Goal: Find specific page/section: Find specific page/section

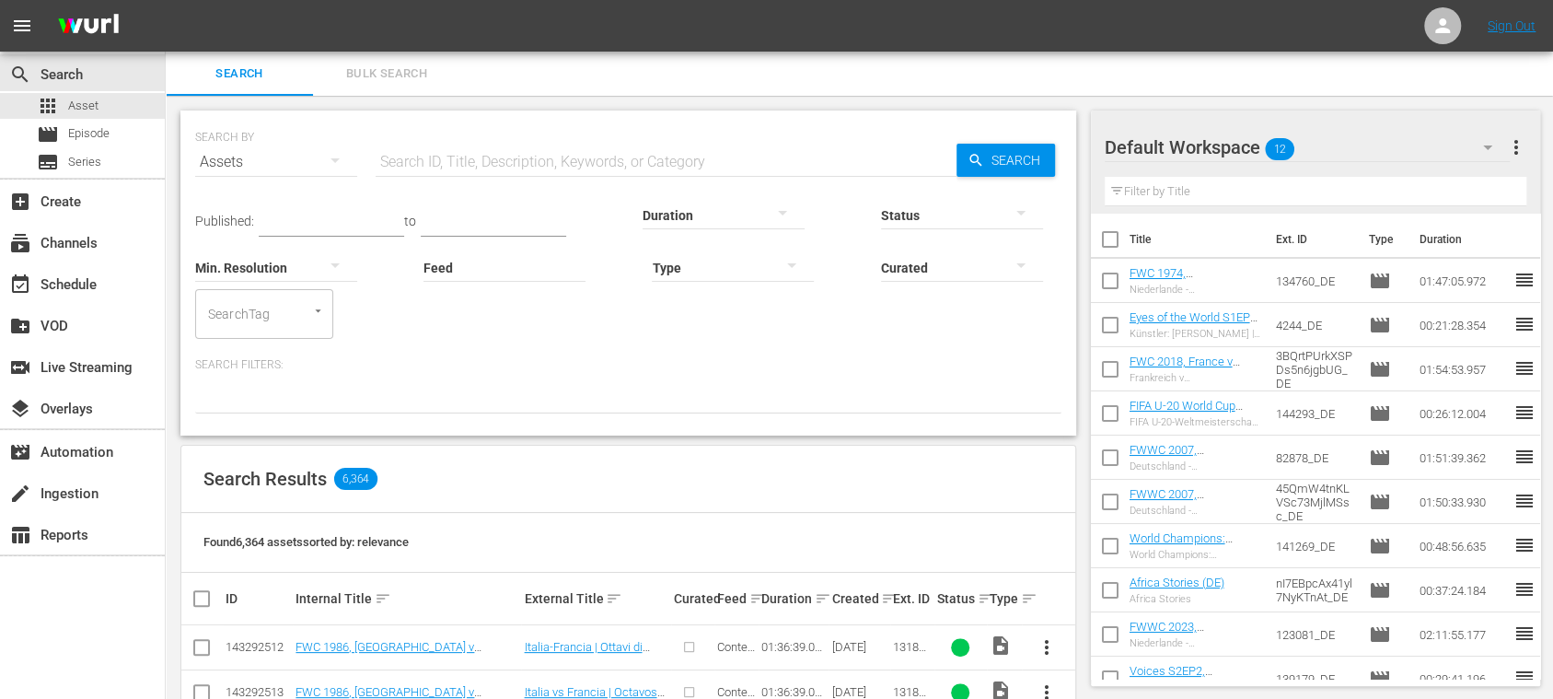
click at [403, 75] on span "Bulk Search" at bounding box center [386, 74] width 125 height 21
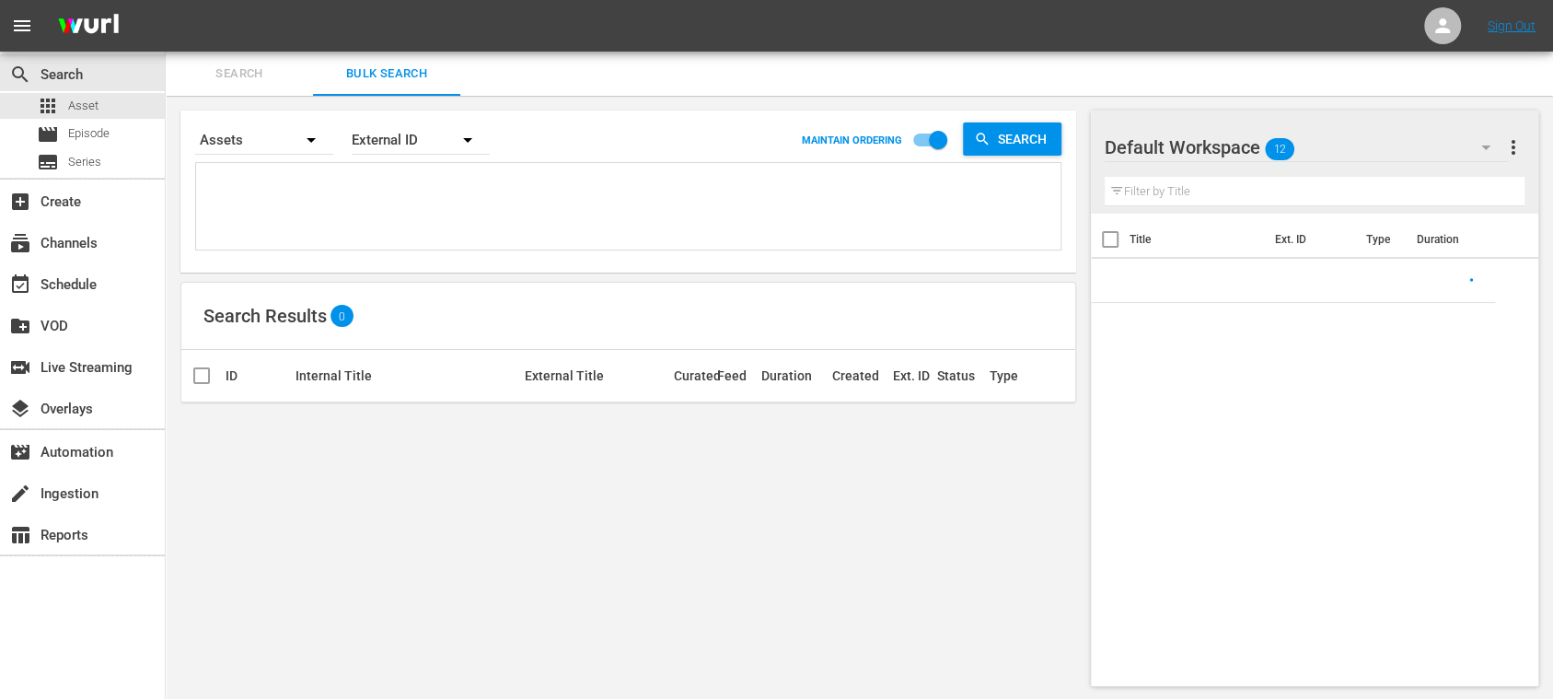
click at [444, 136] on div "External ID" at bounding box center [421, 140] width 138 height 52
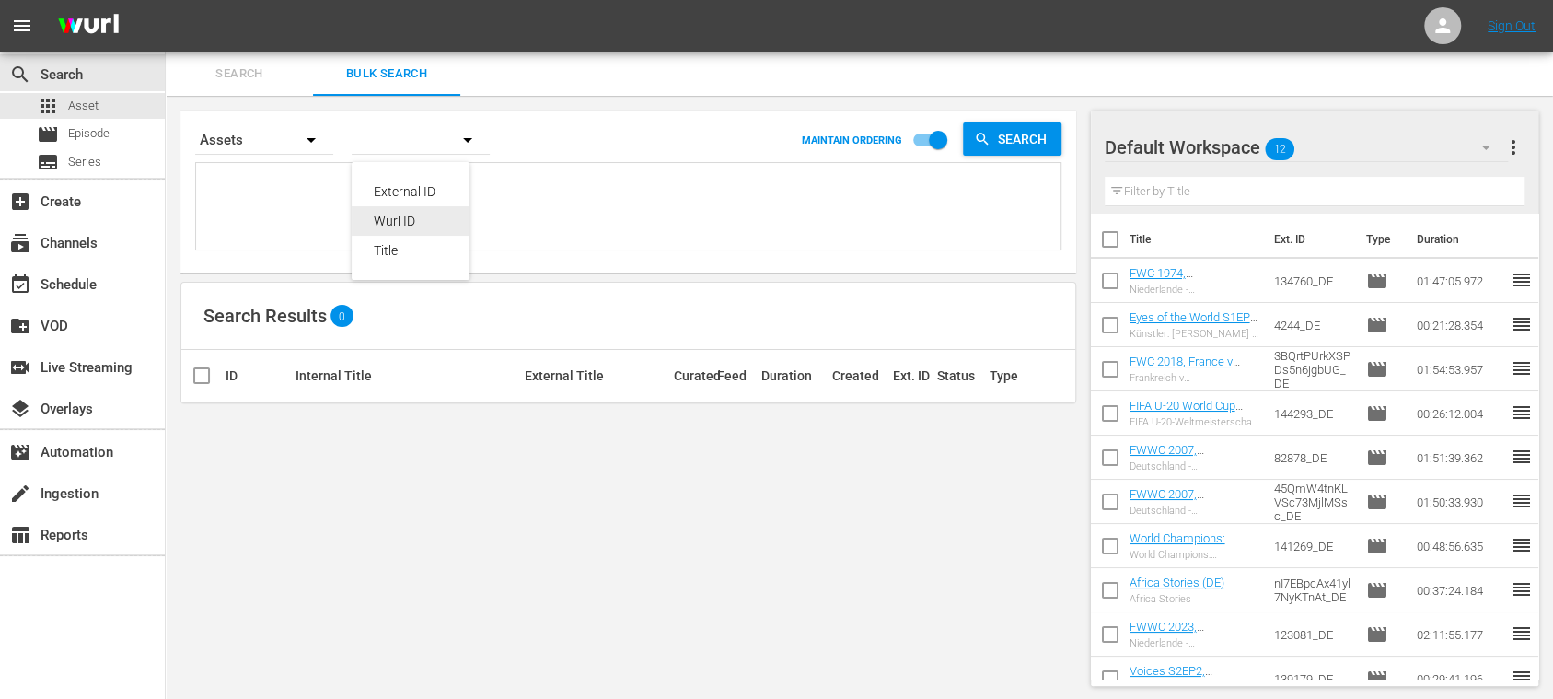
click at [407, 223] on div "Wurl ID" at bounding box center [411, 220] width 74 height 29
click at [284, 193] on textarea at bounding box center [631, 210] width 860 height 84
paste textarea "82000162 81999739 82000161 81999738 82000160 81999737 82000159 81999736 8200015…"
type textarea "82000162 81999739 82000161 81999738 82000160 81999737 82000159 81999736 8200015…"
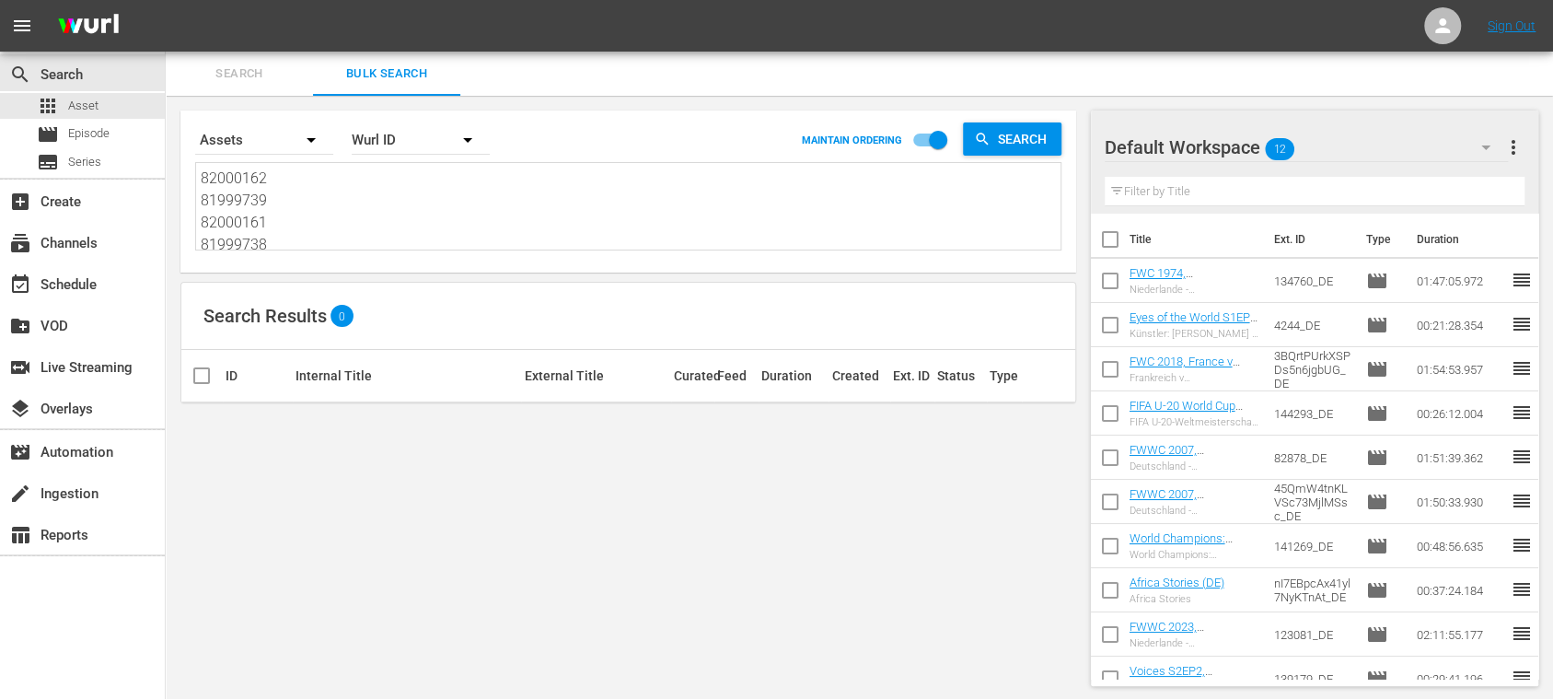
scroll to position [1, 0]
type textarea "82000162 81999739 82000161 81999738 82000160 81999737 82000159 81999736 8200015…"
click at [1515, 145] on span "more_vert" at bounding box center [1514, 147] width 22 height 22
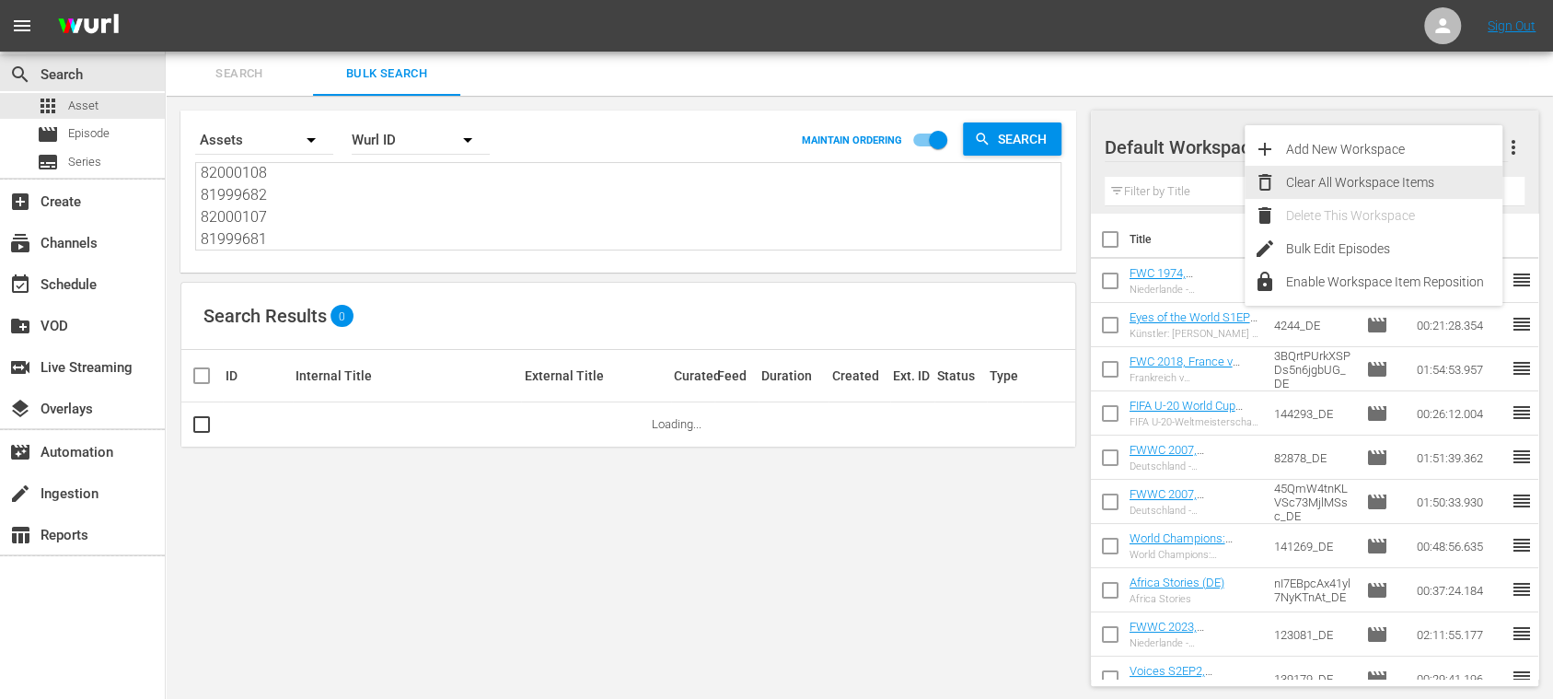
click at [1409, 182] on div "Clear All Workspace Items" at bounding box center [1394, 182] width 216 height 33
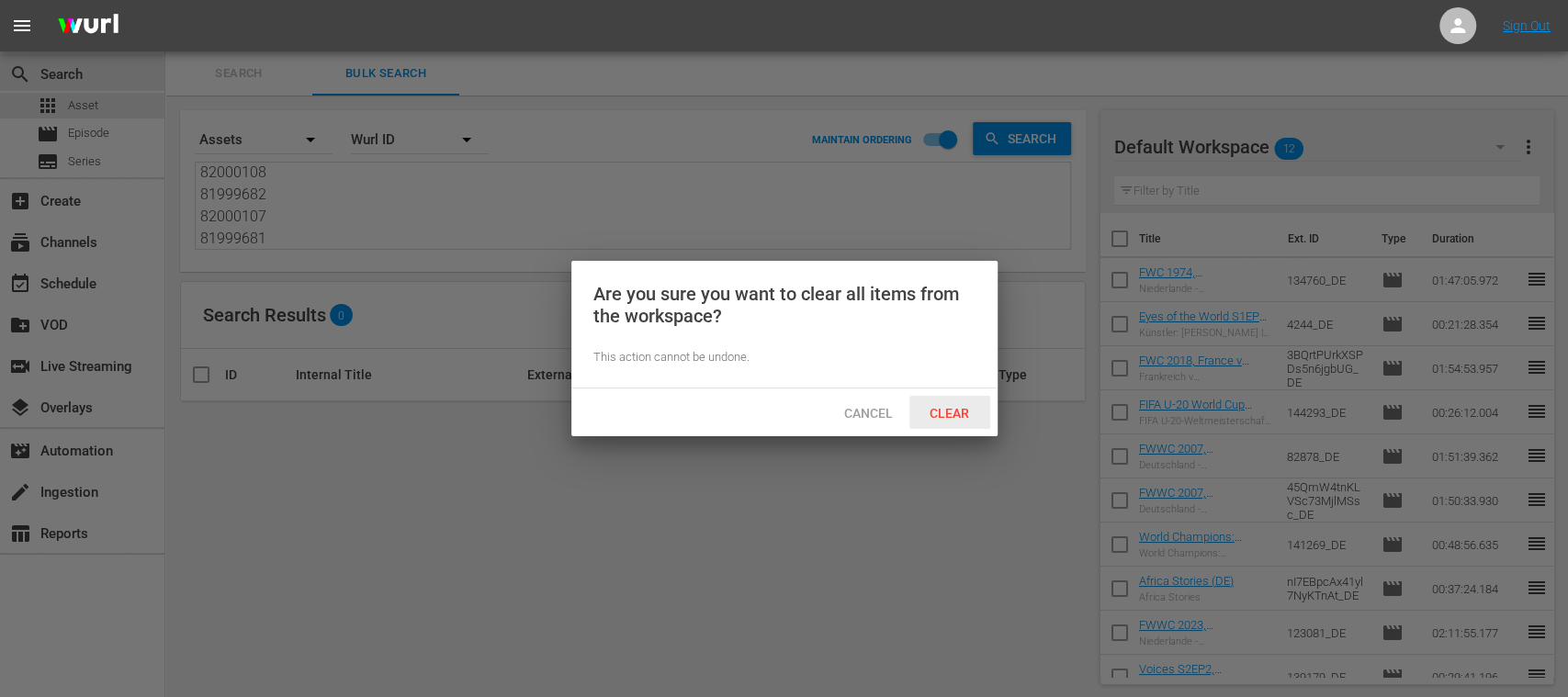
click at [960, 403] on div "Clear" at bounding box center [949, 413] width 81 height 34
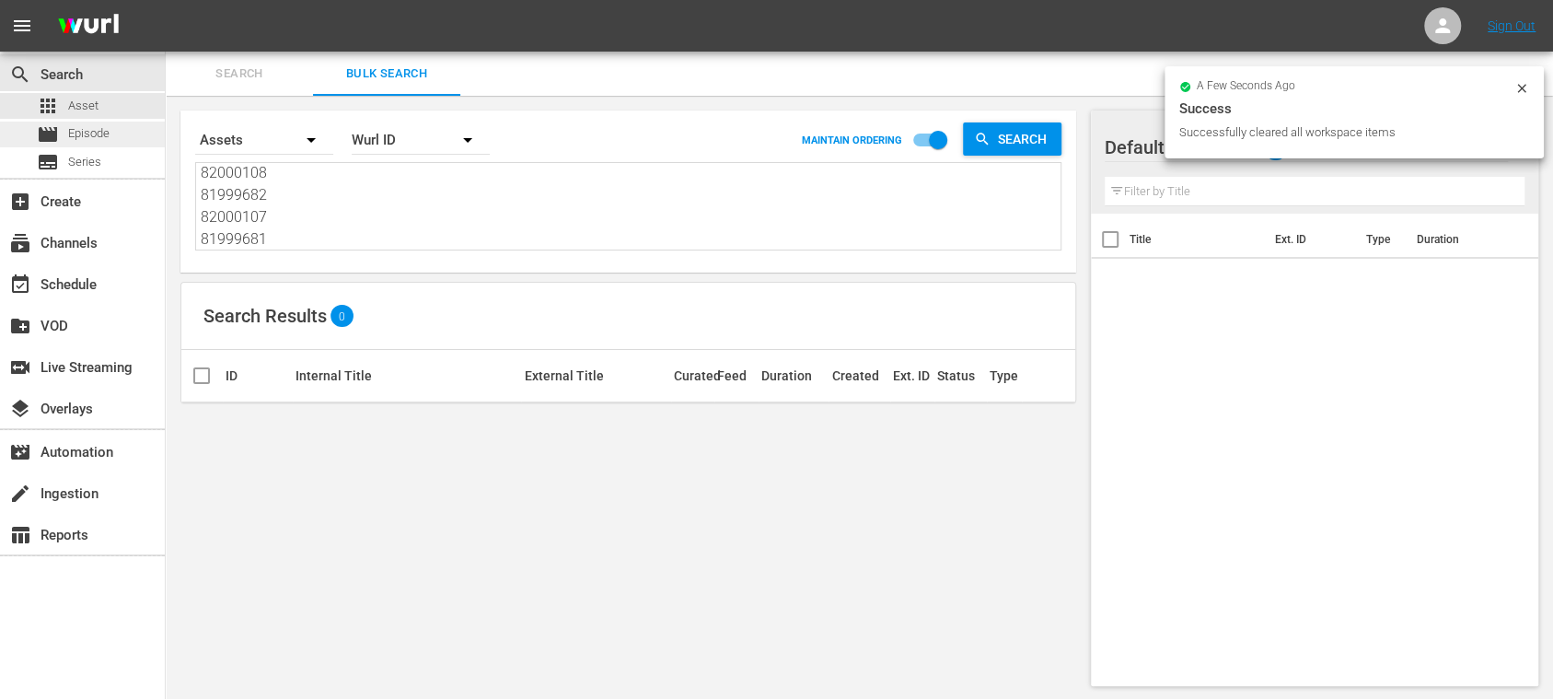
click at [112, 140] on div "movie Episode" at bounding box center [82, 135] width 165 height 26
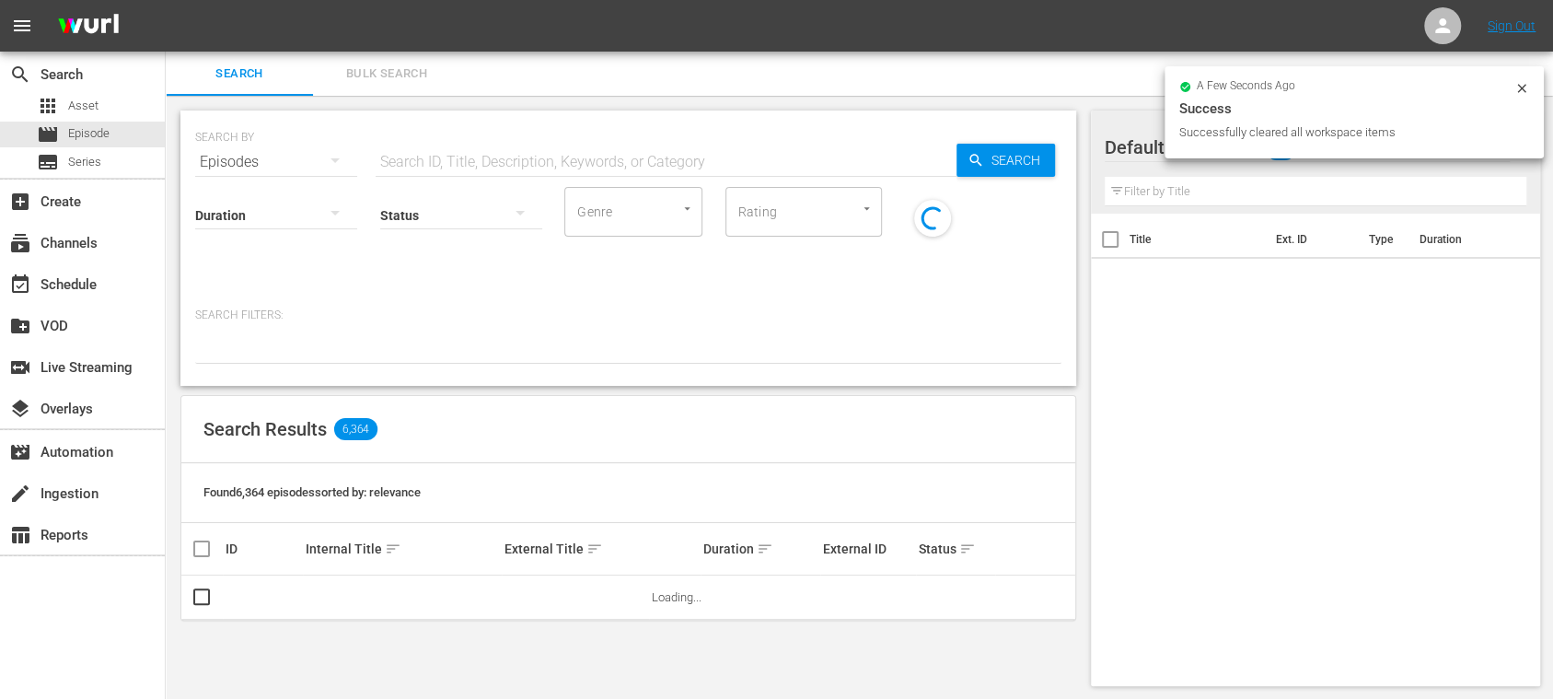
click at [389, 72] on span "Bulk Search" at bounding box center [386, 74] width 125 height 21
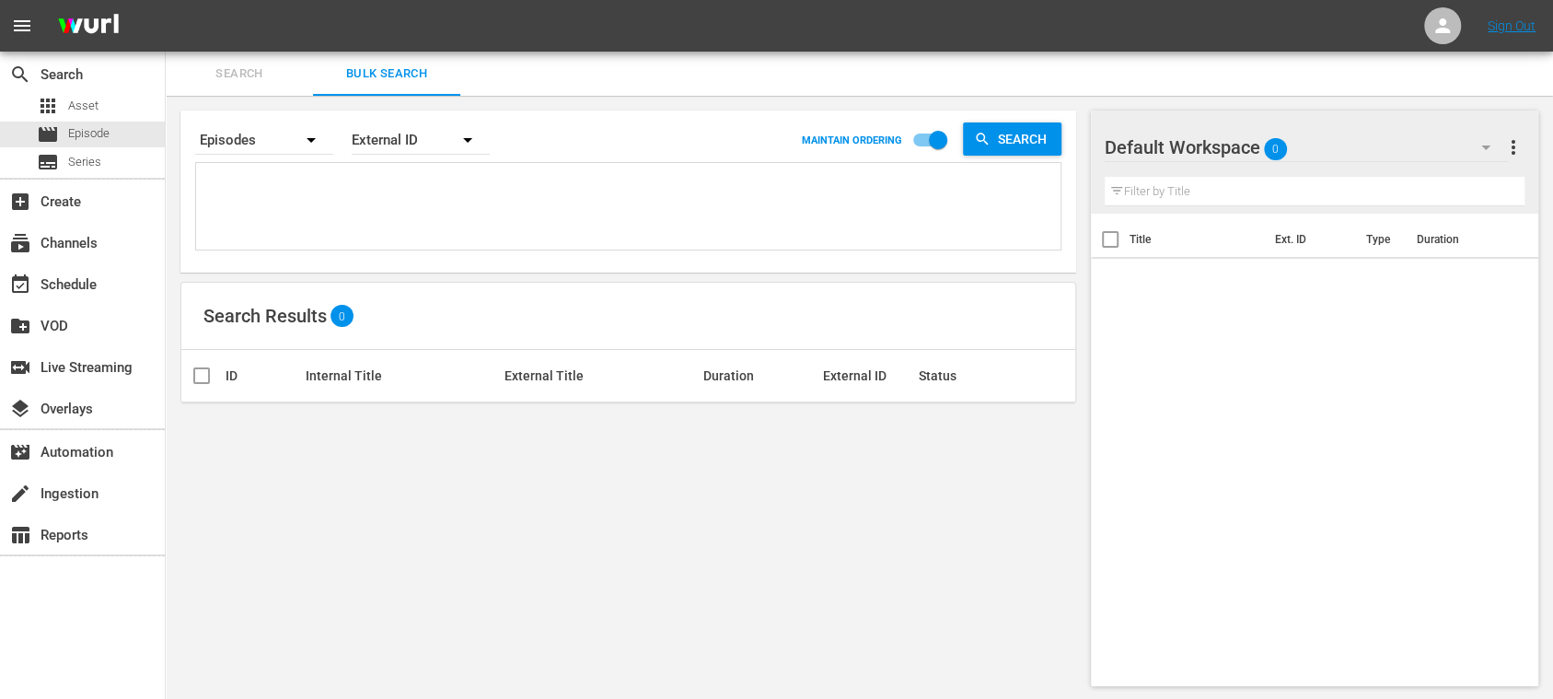
click at [313, 193] on textarea at bounding box center [631, 210] width 860 height 84
paste textarea "82000162 81999739 82000161 81999738 82000160 81999737 82000159 81999736 8200015…"
type textarea "82000162 81999739 82000161 81999738 82000160 81999737 82000159 81999736 8200015…"
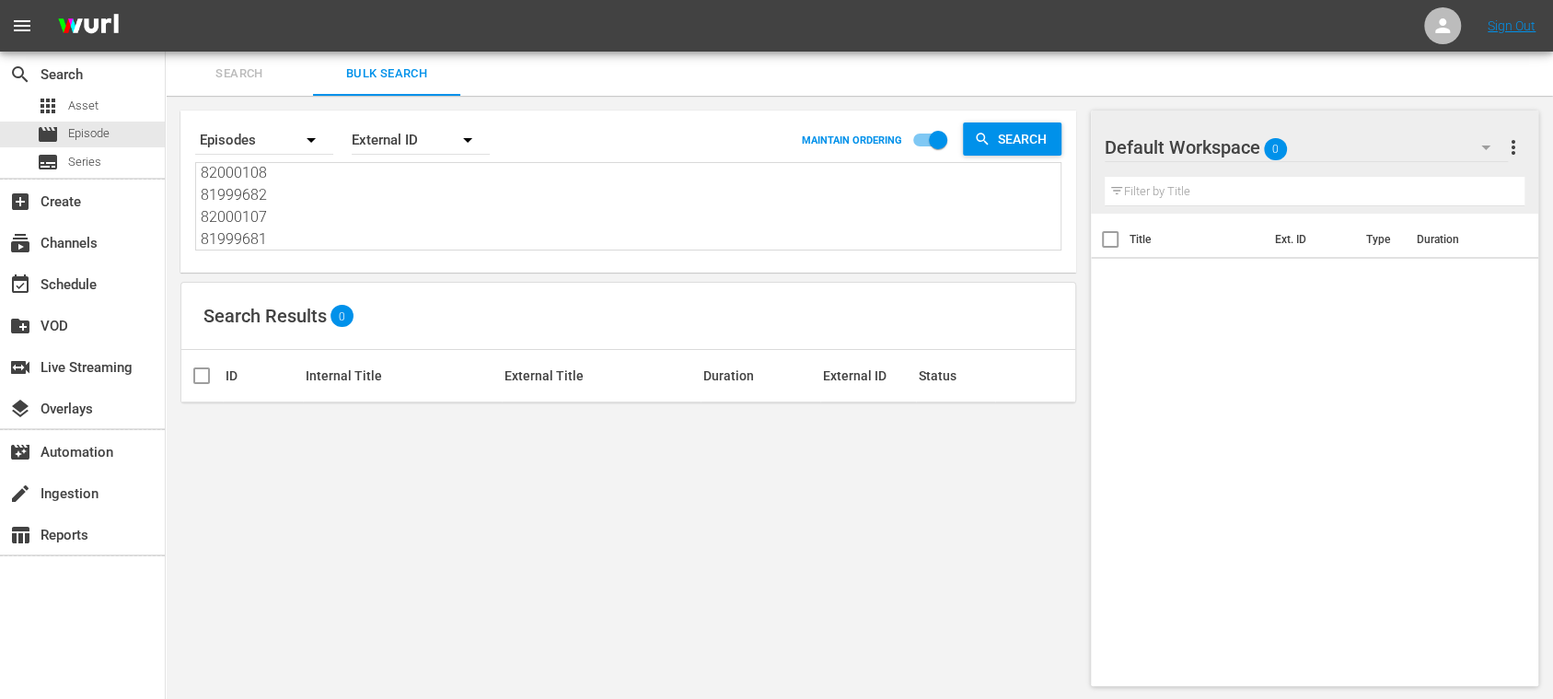
type textarea "82000162 81999739 82000161 81999738 82000160 81999737 82000159 81999736 8200015…"
click at [466, 145] on icon "button" at bounding box center [468, 140] width 22 height 22
click at [424, 223] on div "Wurl ID" at bounding box center [411, 220] width 74 height 29
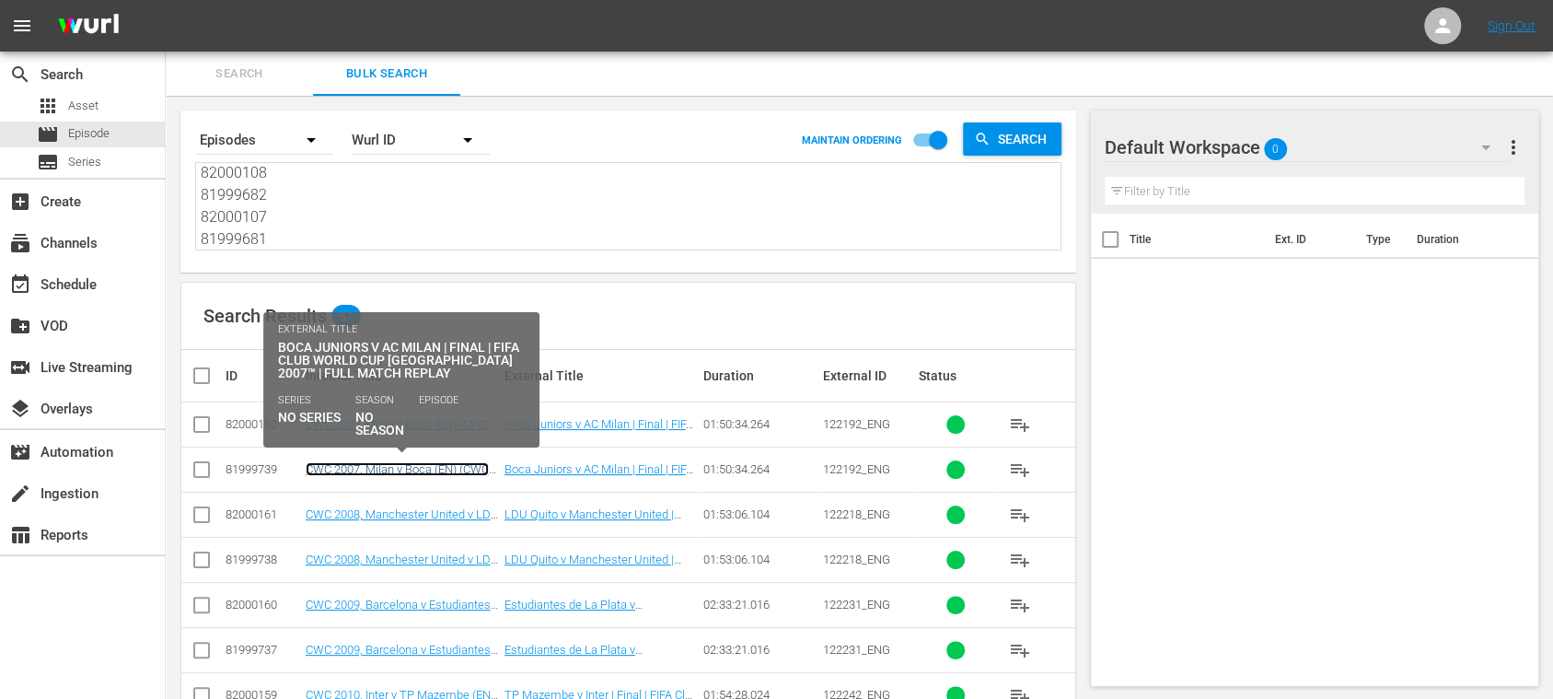
click at [435, 468] on link "CWC 2007, Milan v Boca (EN) (CWC 2007, Milan v Boca (EN) (VARIANT))" at bounding box center [398, 476] width 184 height 28
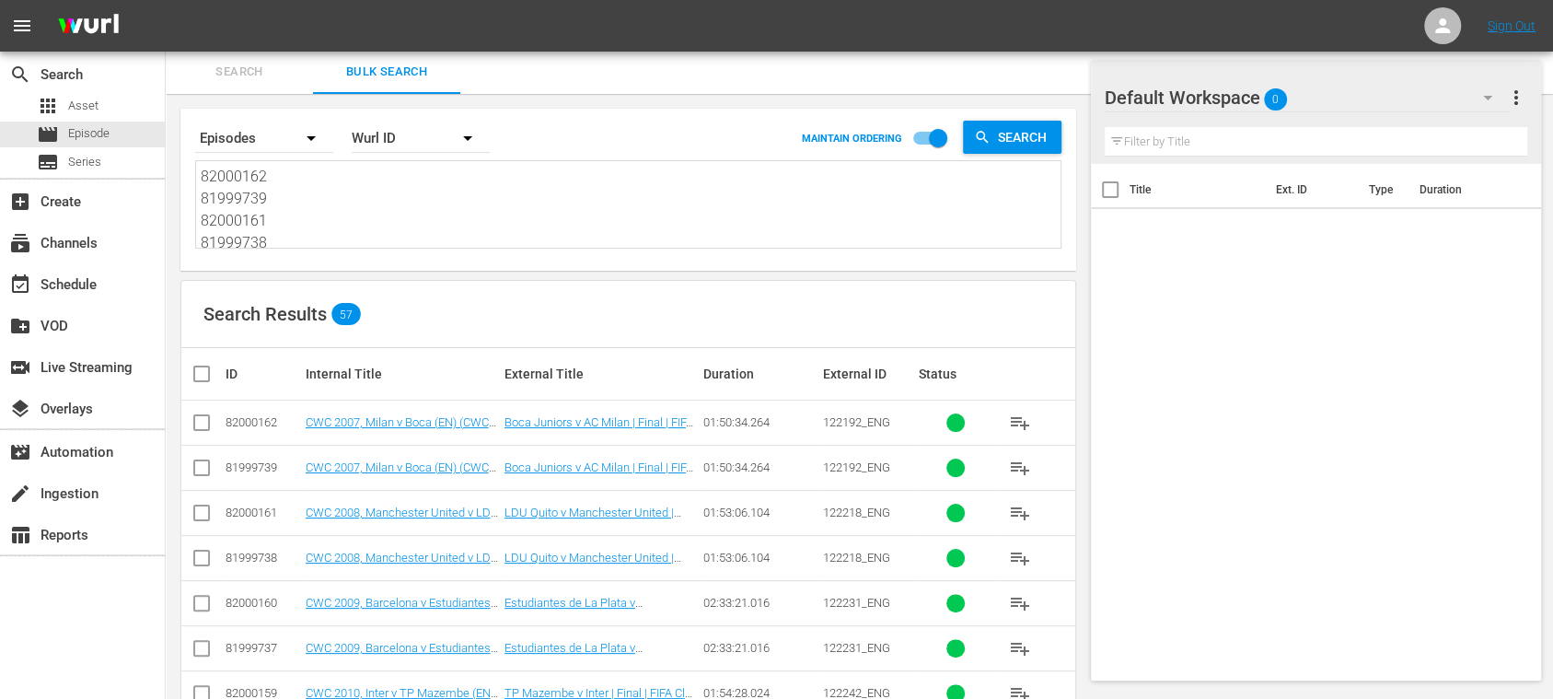
scroll to position [330, 0]
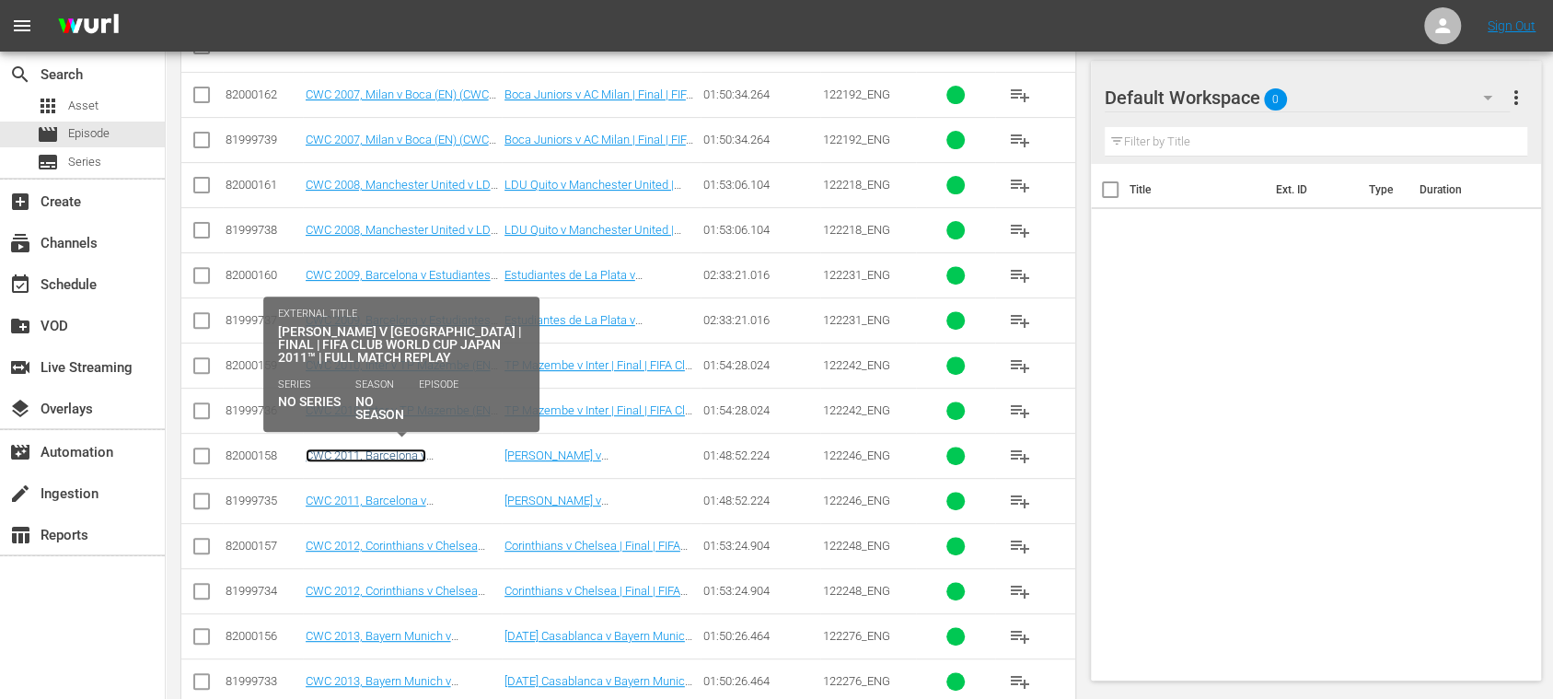
click at [416, 453] on link "CWC 2011, Barcelona v [PERSON_NAME] (EN) (CWC 2011, Barcelona v [PERSON_NAME] (…" at bounding box center [394, 475] width 177 height 55
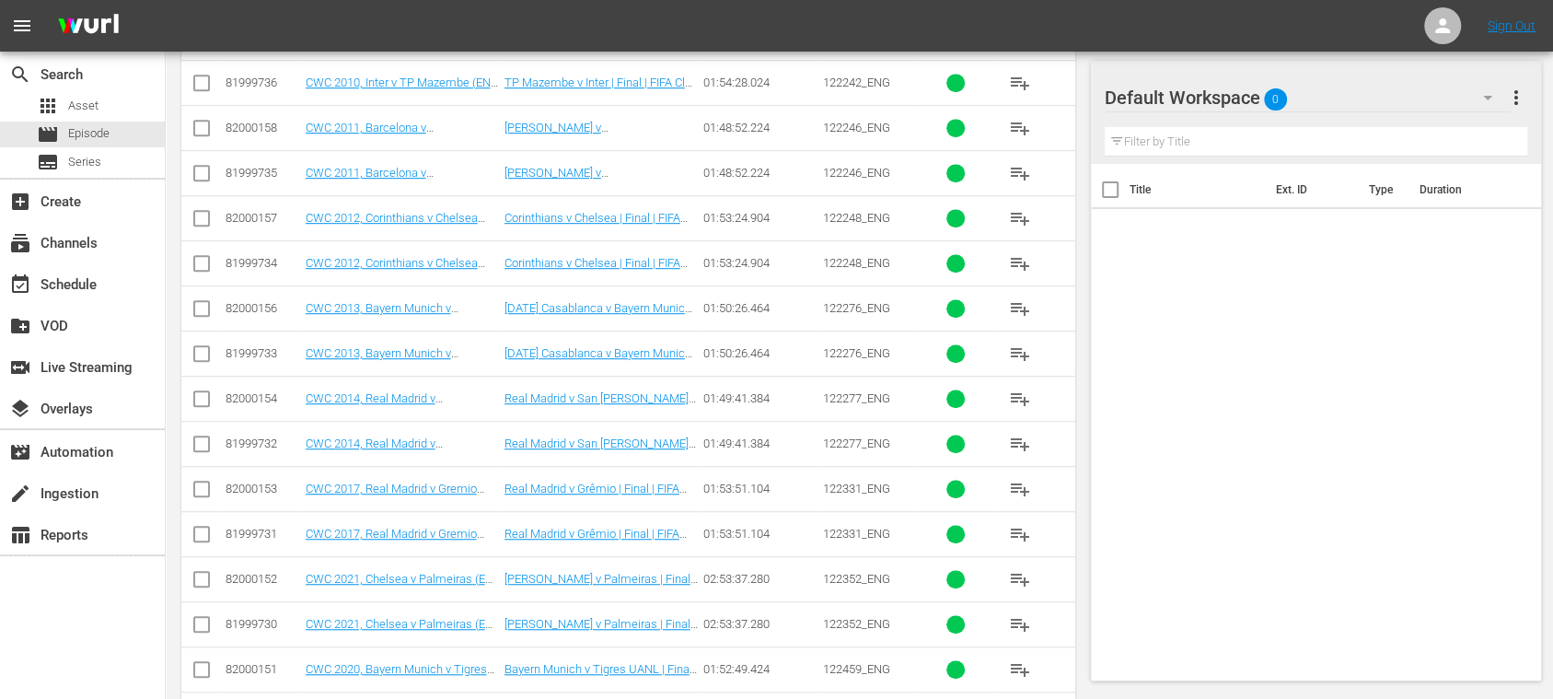
scroll to position [1639, 0]
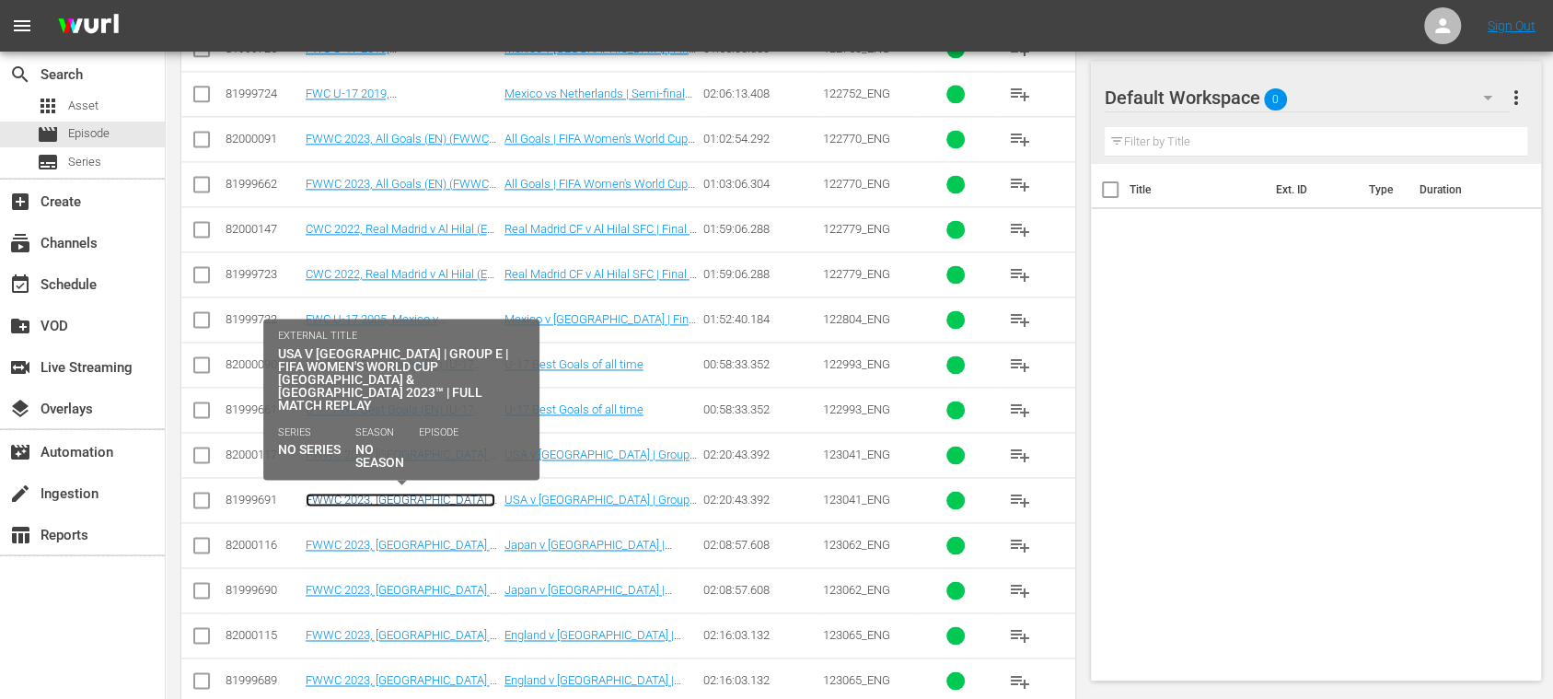
click at [446, 493] on link "FWWC 2023, [GEOGRAPHIC_DATA] v [GEOGRAPHIC_DATA] (EN) (FWWC 2023, [GEOGRAPHIC_D…" at bounding box center [401, 527] width 190 height 69
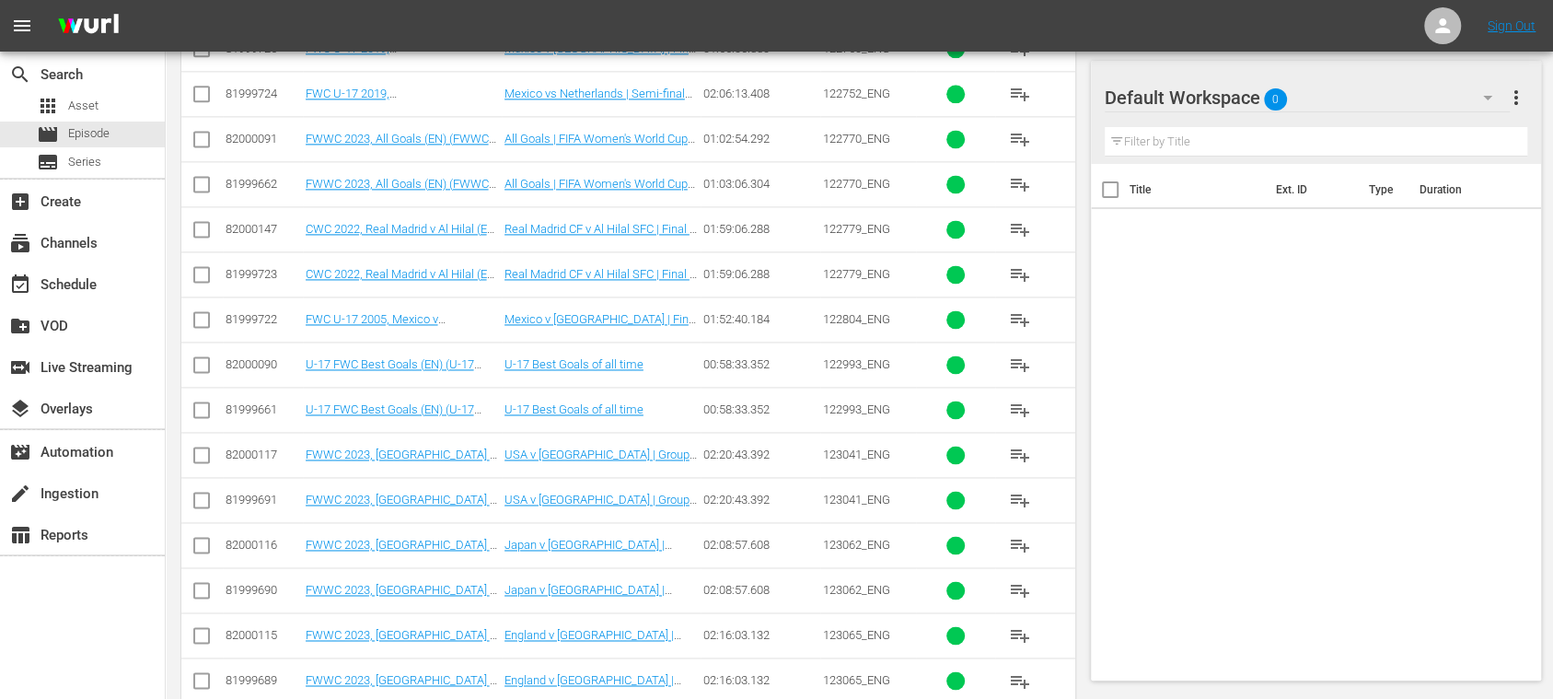
scroll to position [2291, 0]
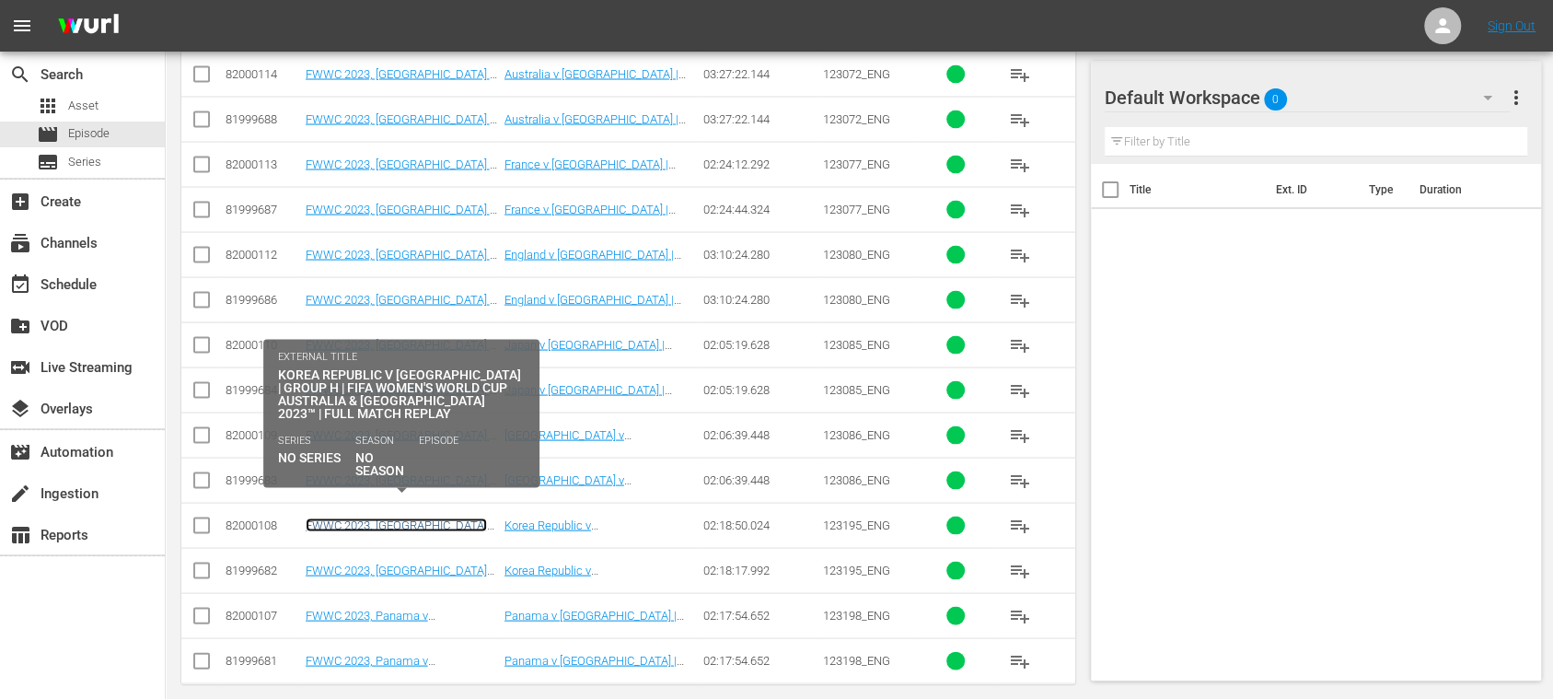
click at [455, 517] on link "FWWC 2023, [GEOGRAPHIC_DATA] Republic v [GEOGRAPHIC_DATA] (EN) (FWWC 2023, [GEO…" at bounding box center [402, 551] width 192 height 69
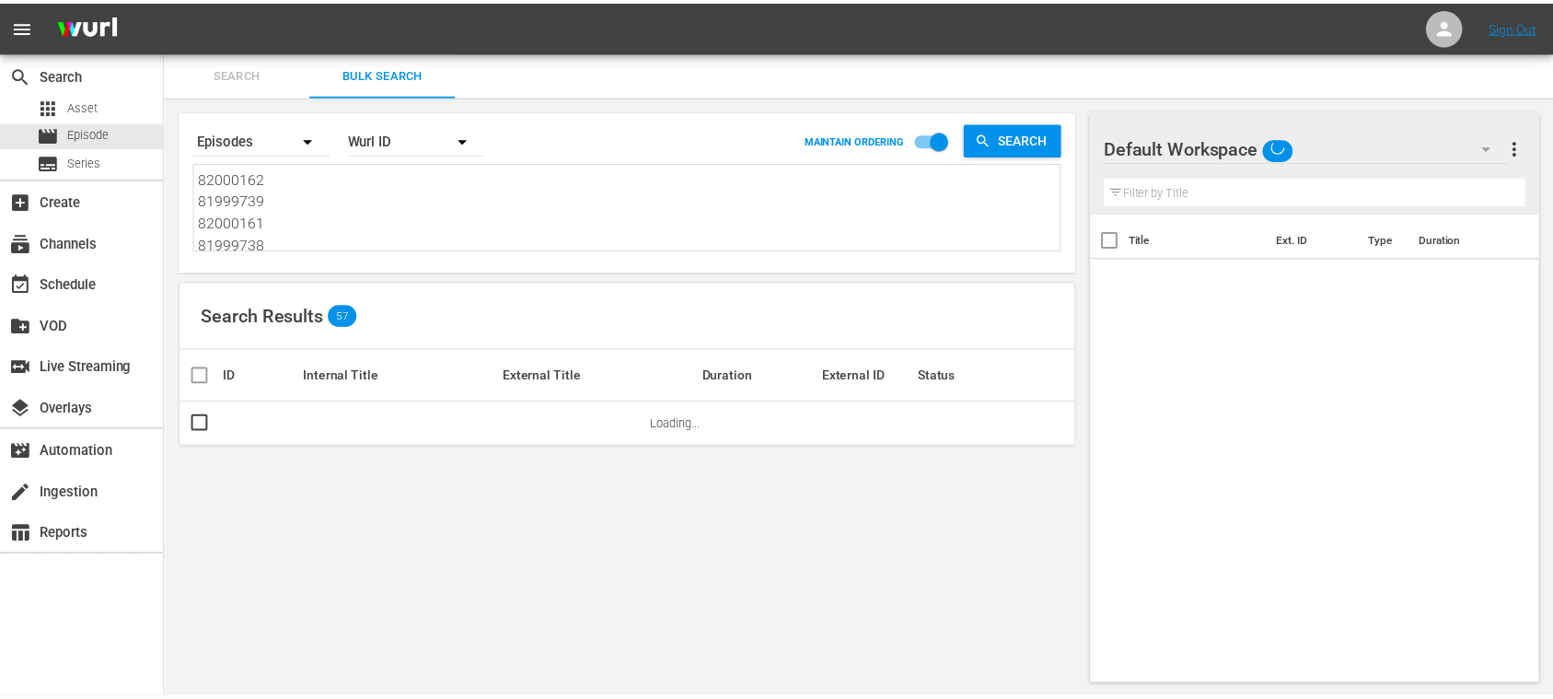
scroll to position [2, 0]
